Goal: Task Accomplishment & Management: Complete application form

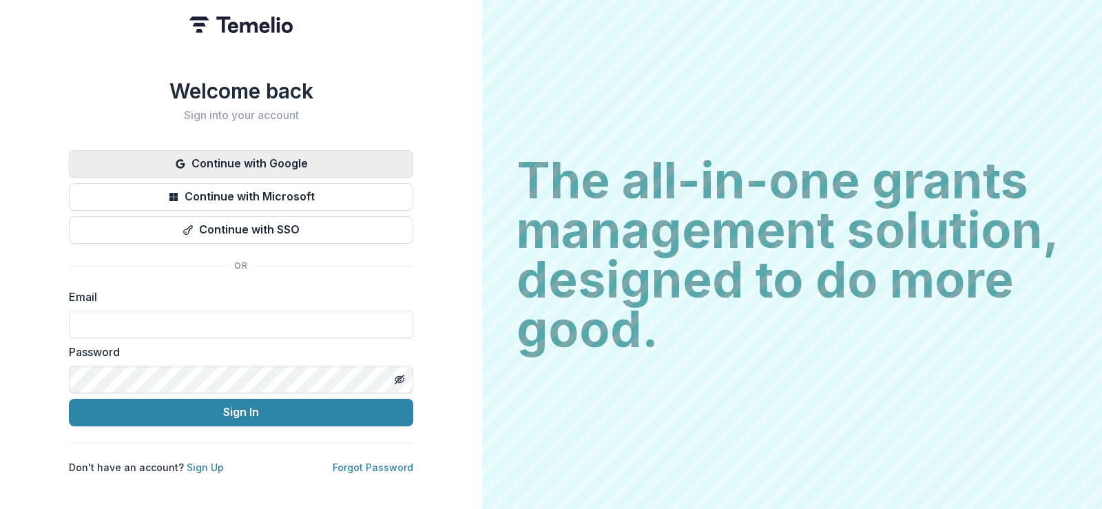
click at [265, 160] on button "Continue with Google" at bounding box center [241, 164] width 344 height 28
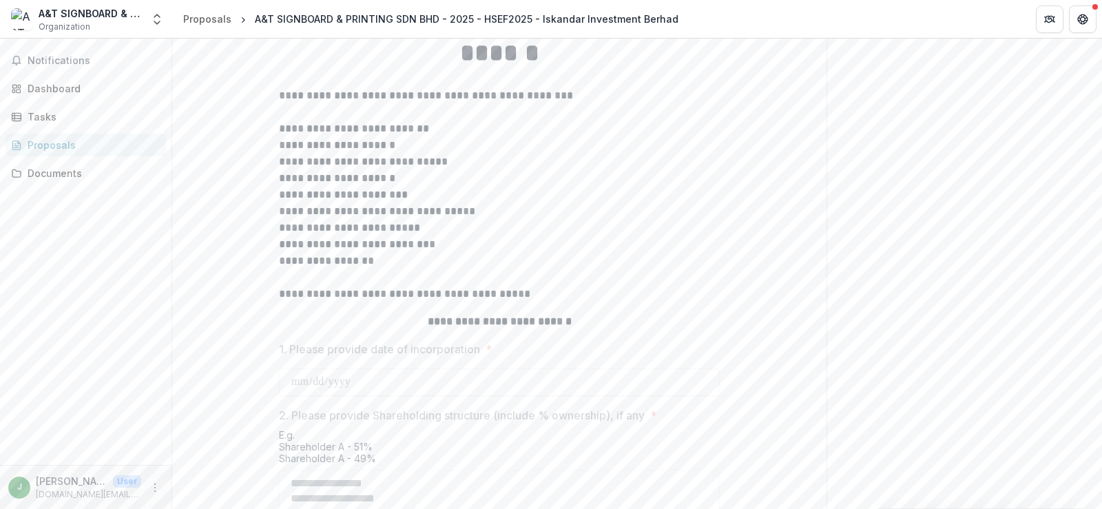
scroll to position [328, 0]
click at [78, 55] on span "Notifications" at bounding box center [94, 61] width 133 height 12
click at [107, 87] on div "Dashboard" at bounding box center [91, 88] width 127 height 14
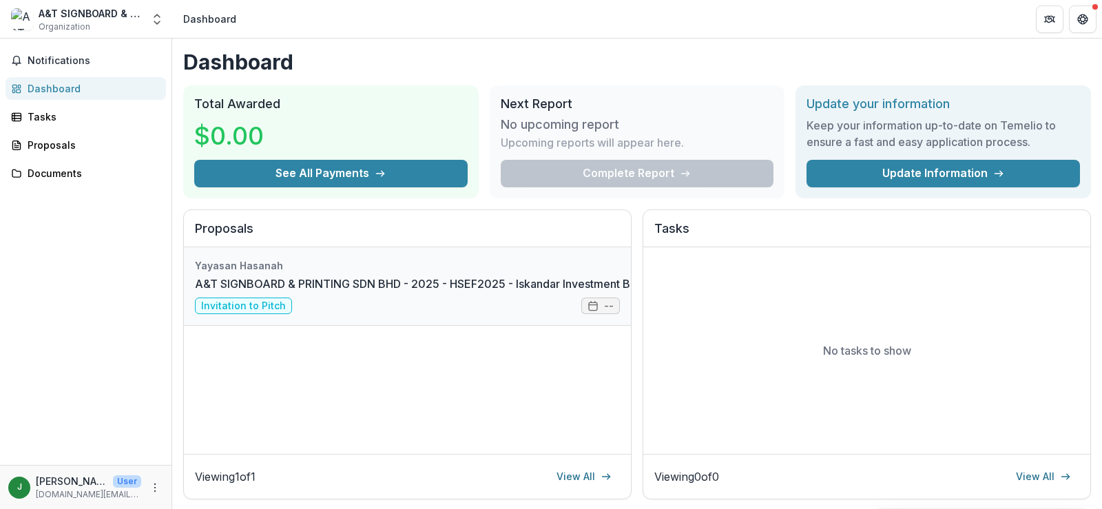
click at [346, 292] on link "A&T SIGNBOARD & PRINTING SDN BHD - 2025 - HSEF2025 - Iskandar Investment Berhad" at bounding box center [427, 283] width 465 height 17
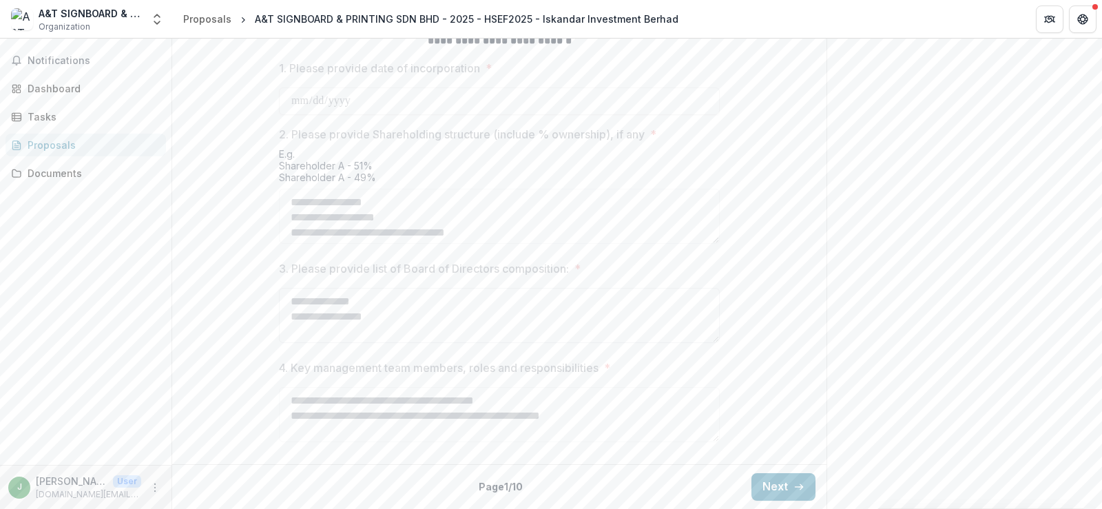
scroll to position [673, 0]
click at [759, 481] on button "Next" at bounding box center [783, 487] width 64 height 28
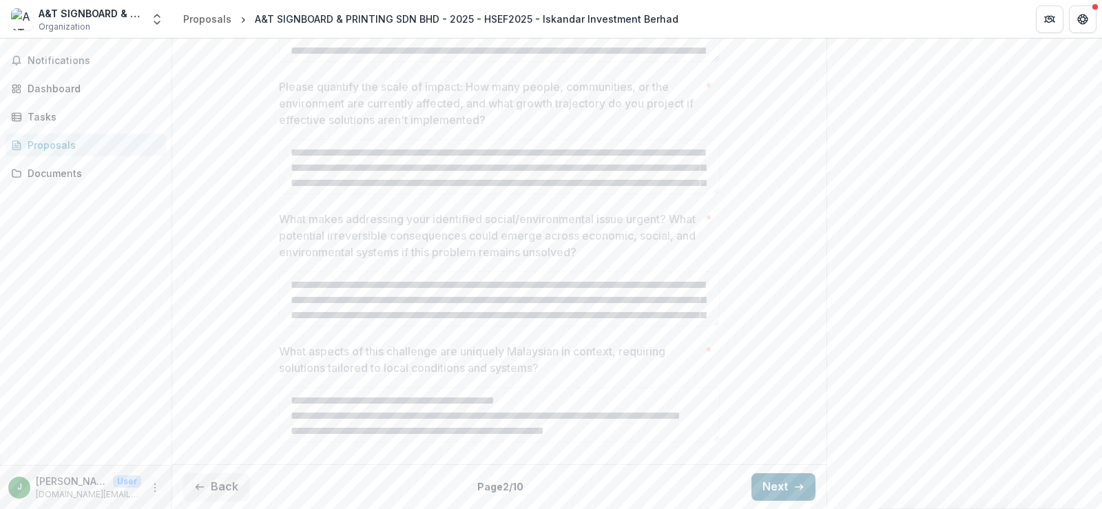
click at [765, 483] on button "Next" at bounding box center [783, 487] width 64 height 28
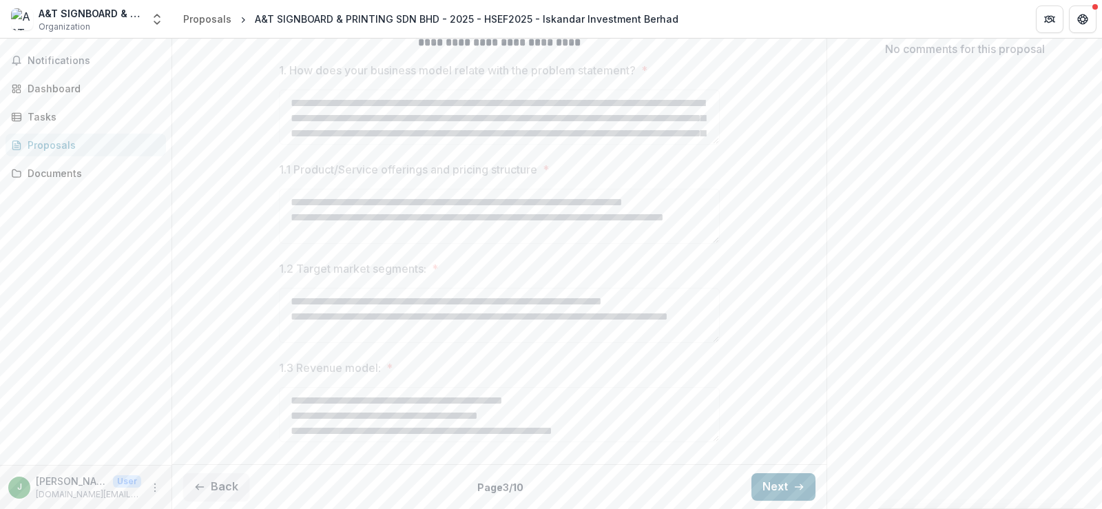
click at [765, 483] on button "Next" at bounding box center [783, 487] width 64 height 28
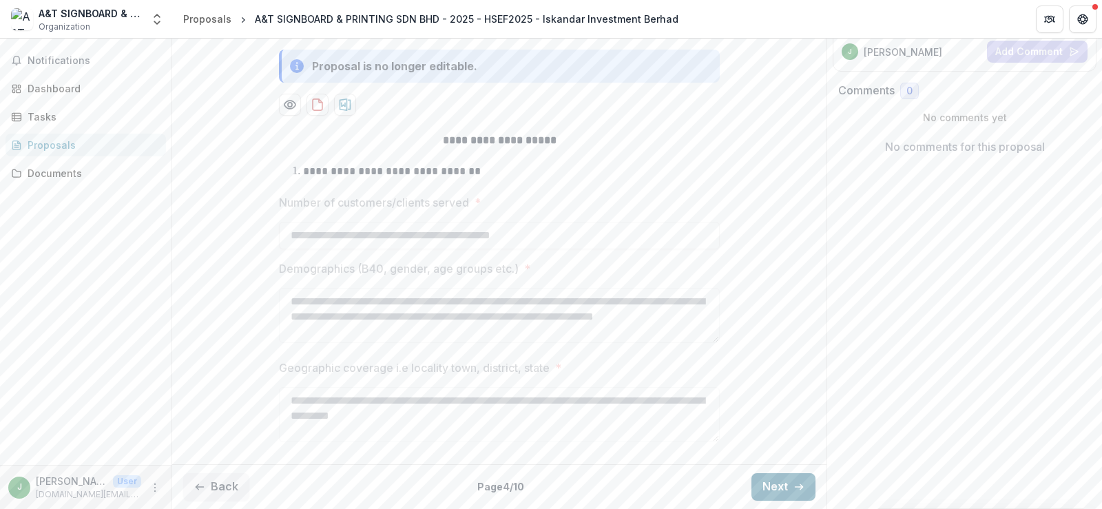
scroll to position [261, 0]
click at [765, 483] on button "Next" at bounding box center [783, 487] width 64 height 28
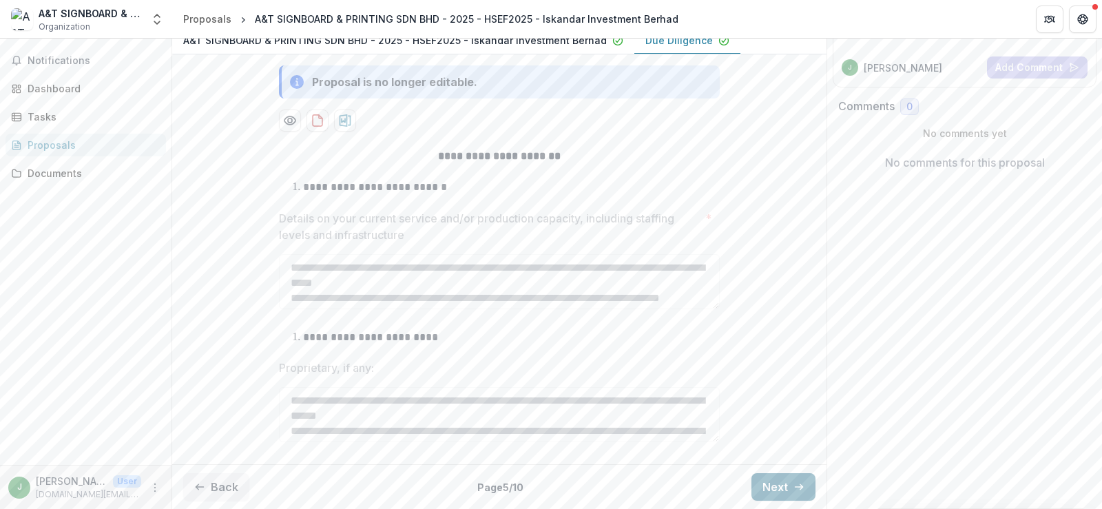
click at [765, 483] on button "Next" at bounding box center [783, 487] width 64 height 28
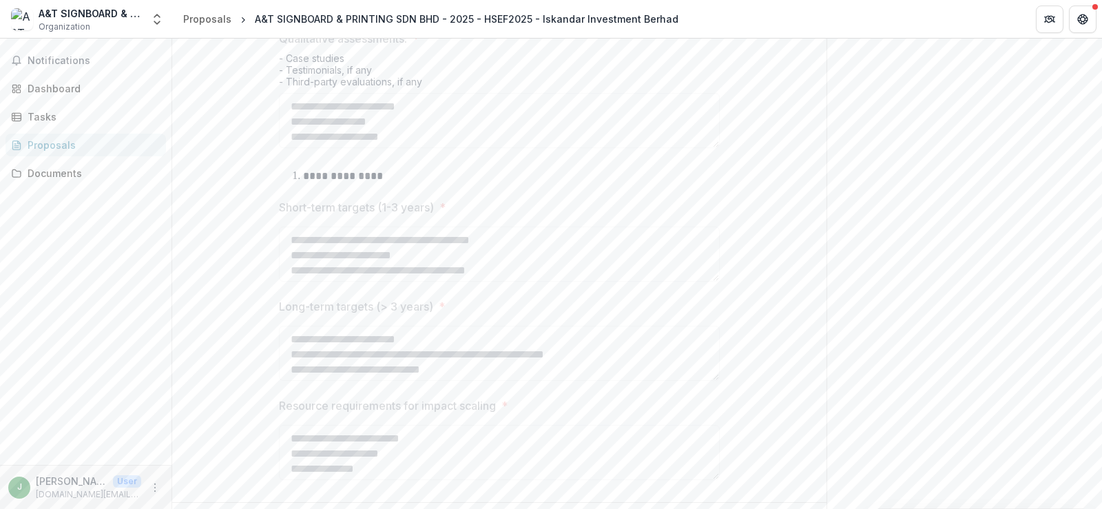
scroll to position [860, 0]
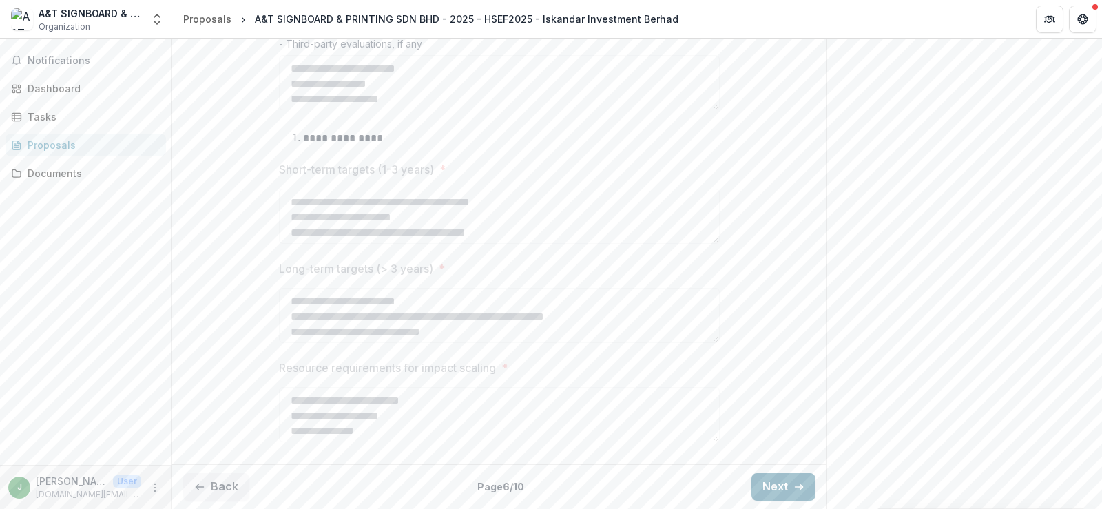
click at [785, 485] on button "Next" at bounding box center [783, 487] width 64 height 28
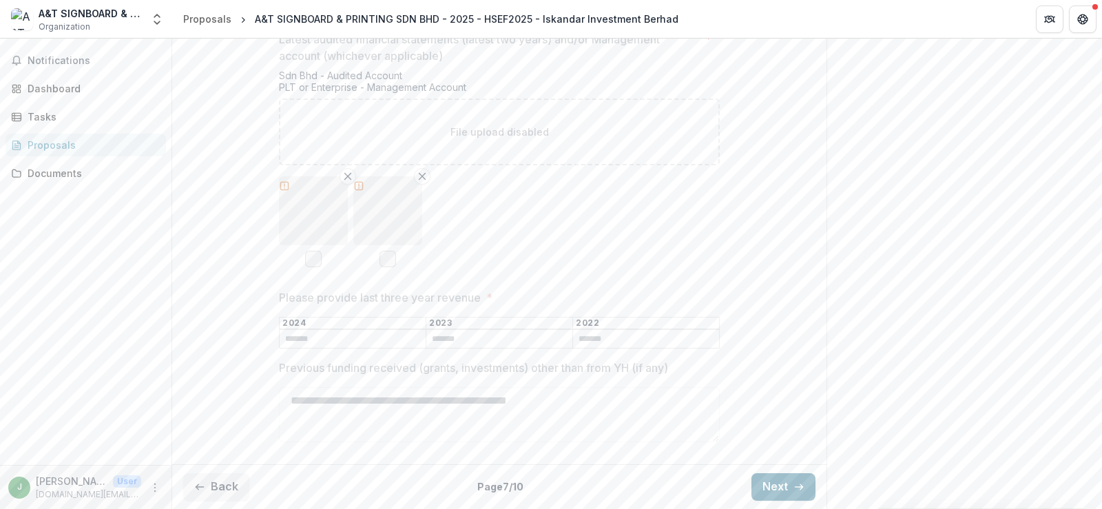
scroll to position [388, 0]
click at [785, 485] on button "Next" at bounding box center [783, 487] width 64 height 28
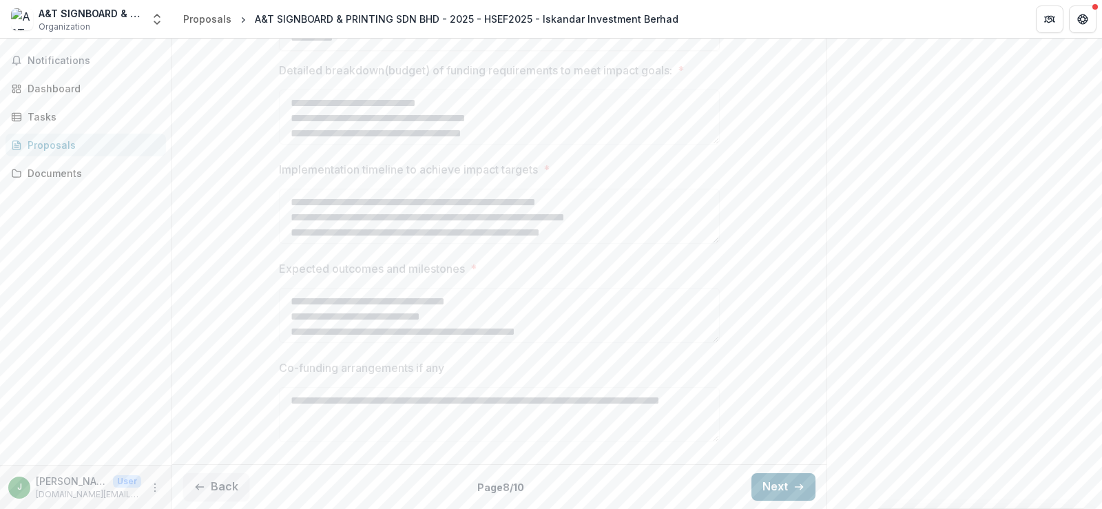
click at [785, 485] on button "Next" at bounding box center [783, 487] width 64 height 28
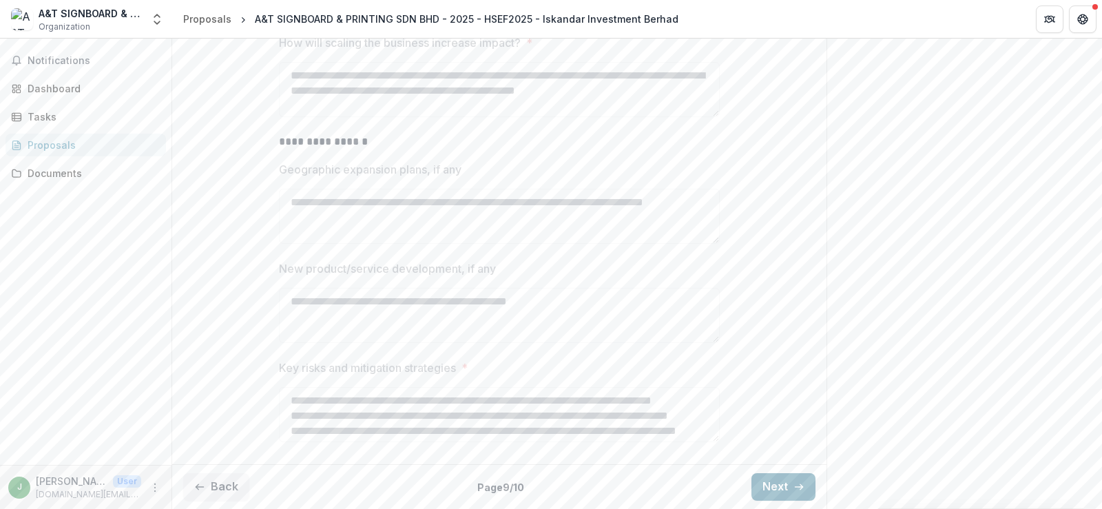
scroll to position [386, 0]
click at [785, 485] on button "Next" at bounding box center [783, 487] width 64 height 28
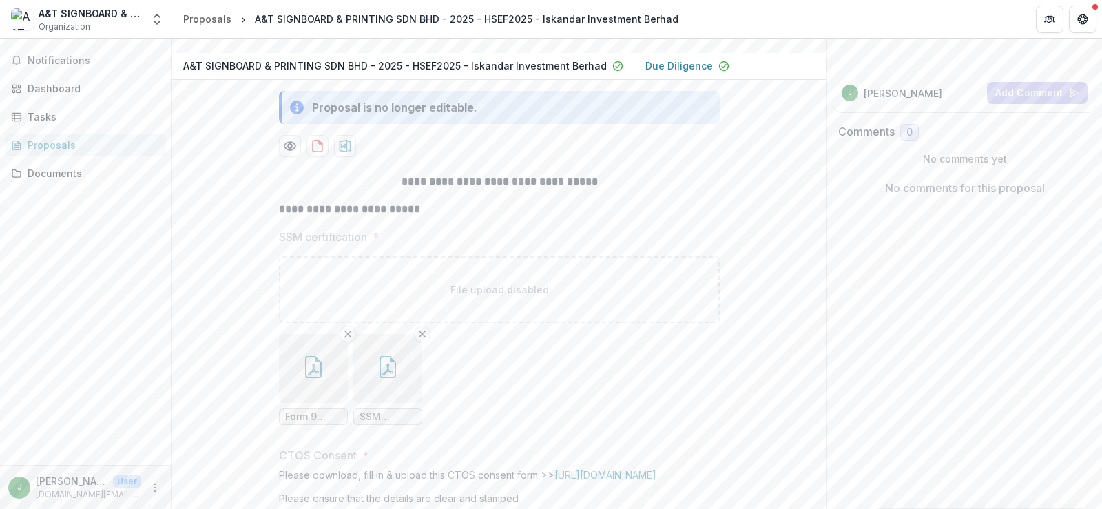
scroll to position [0, 0]
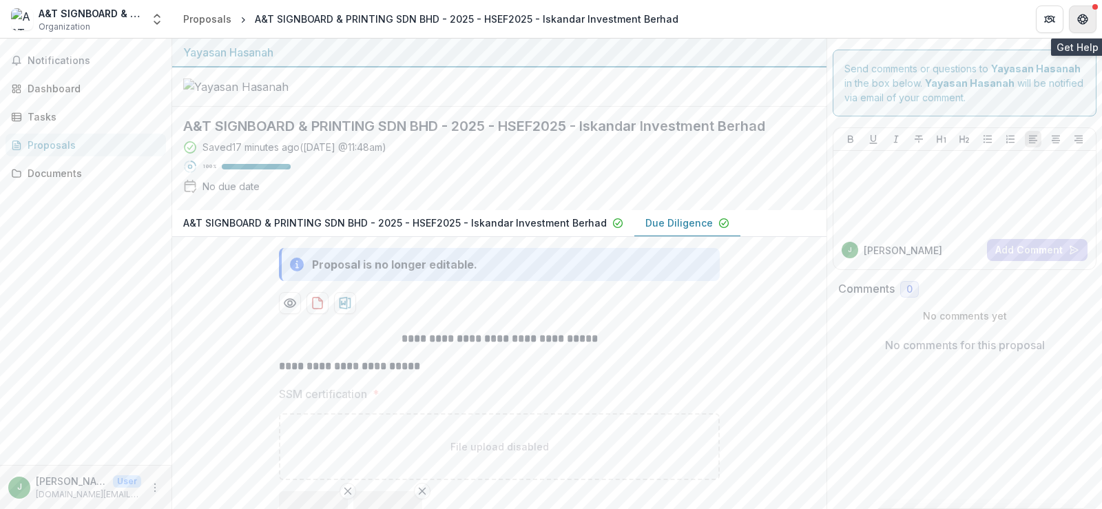
click at [1080, 17] on icon "Get Help" at bounding box center [1082, 19] width 11 height 11
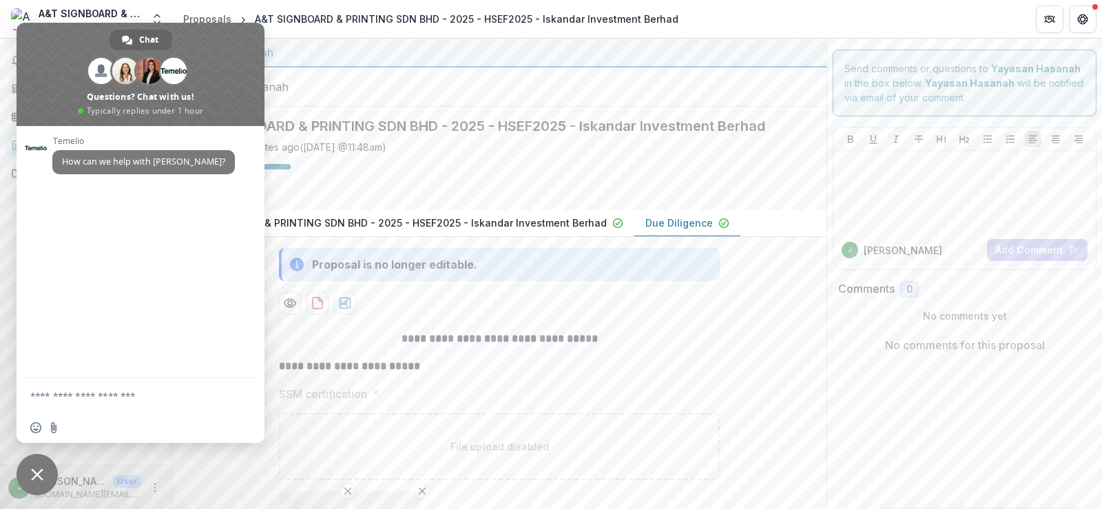
click at [48, 460] on span "Close chat" at bounding box center [37, 474] width 41 height 41
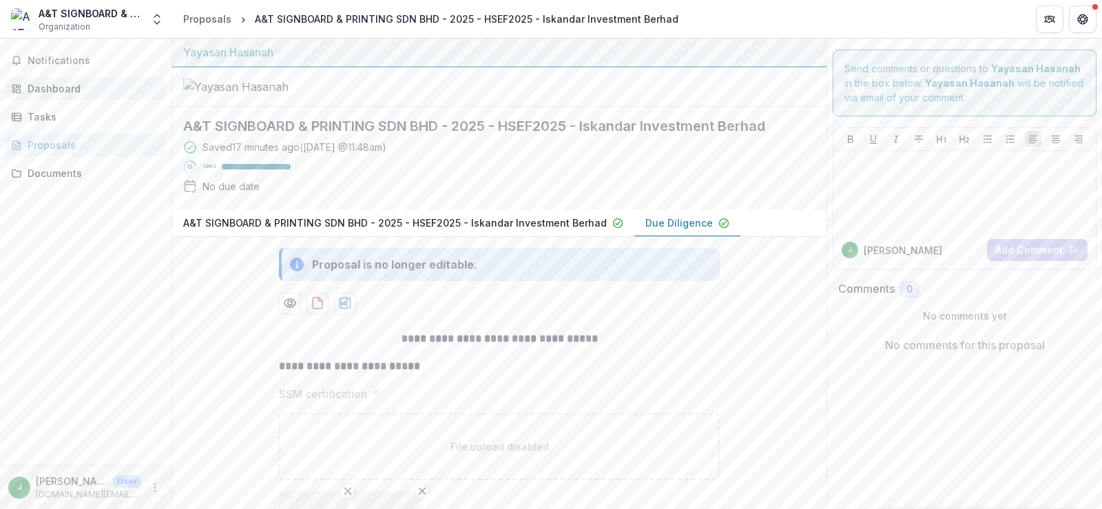
click at [62, 90] on div "Dashboard" at bounding box center [91, 88] width 127 height 14
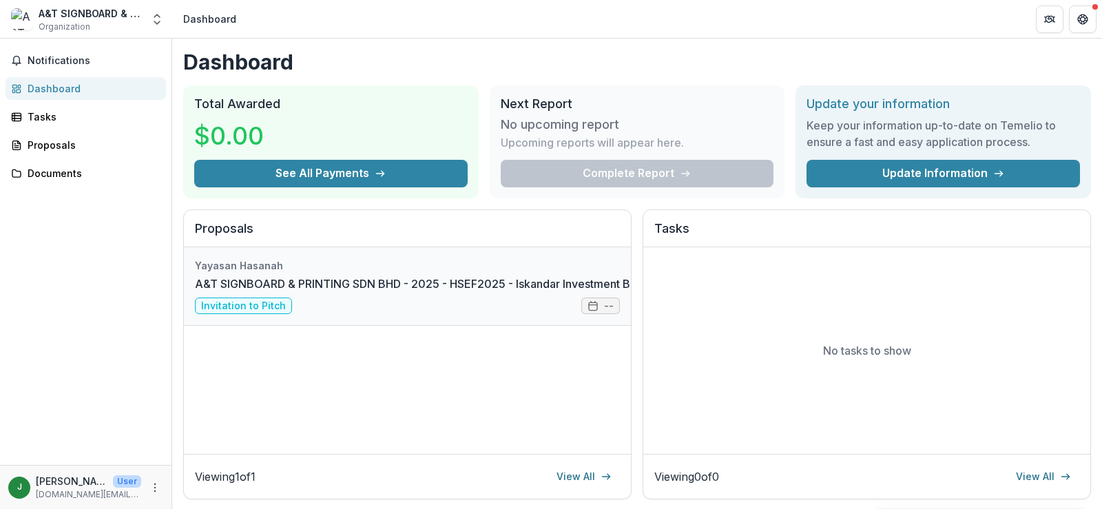
click at [366, 291] on link "A&T SIGNBOARD & PRINTING SDN BHD - 2025 - HSEF2025 - Iskandar Investment Berhad" at bounding box center [427, 283] width 465 height 17
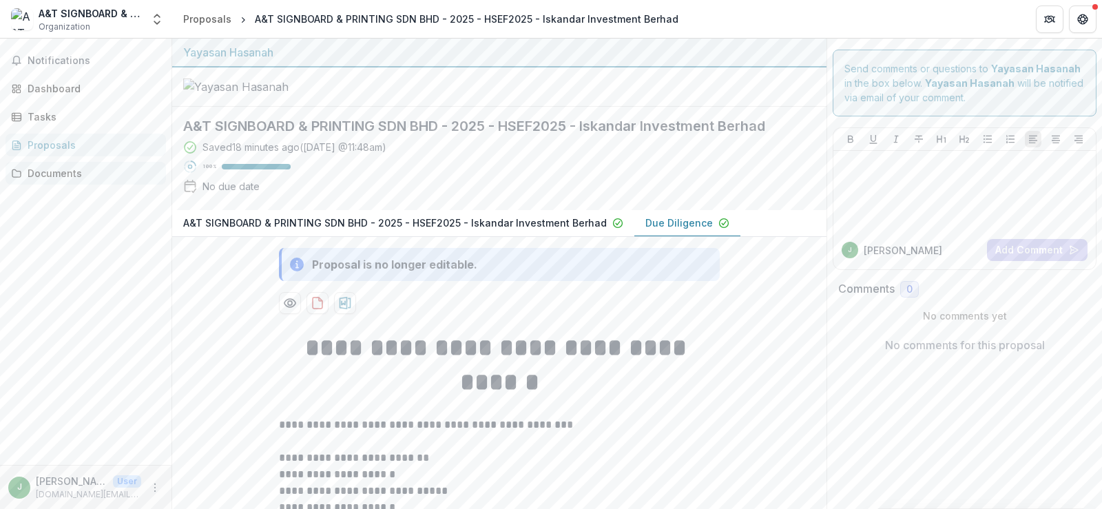
click at [18, 174] on icon at bounding box center [16, 173] width 11 height 11
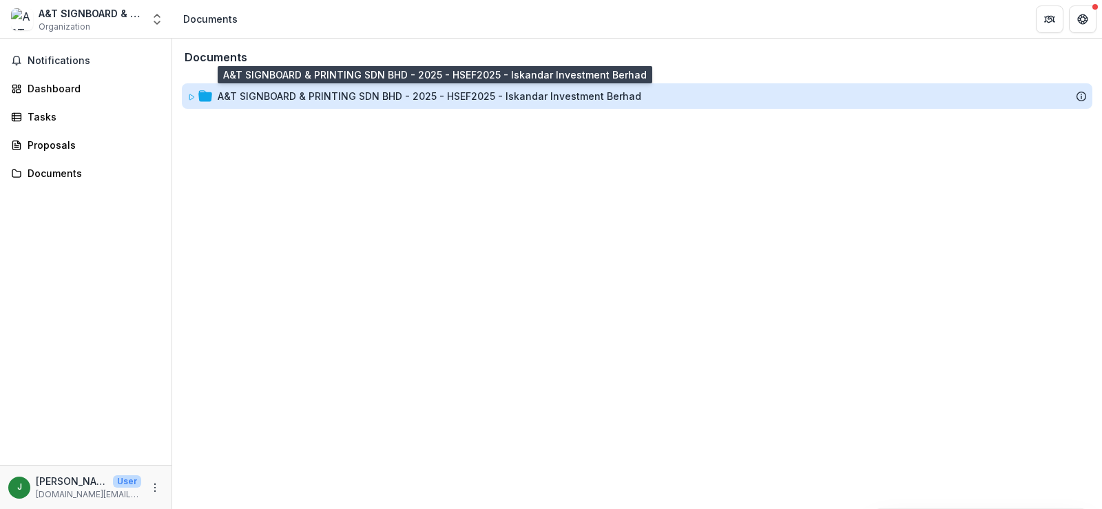
click at [371, 92] on div "A&T SIGNBOARD & PRINTING SDN BHD - 2025 - HSEF2025 - Iskandar Investment Berhad" at bounding box center [429, 96] width 423 height 14
